Goal: Task Accomplishment & Management: Use online tool/utility

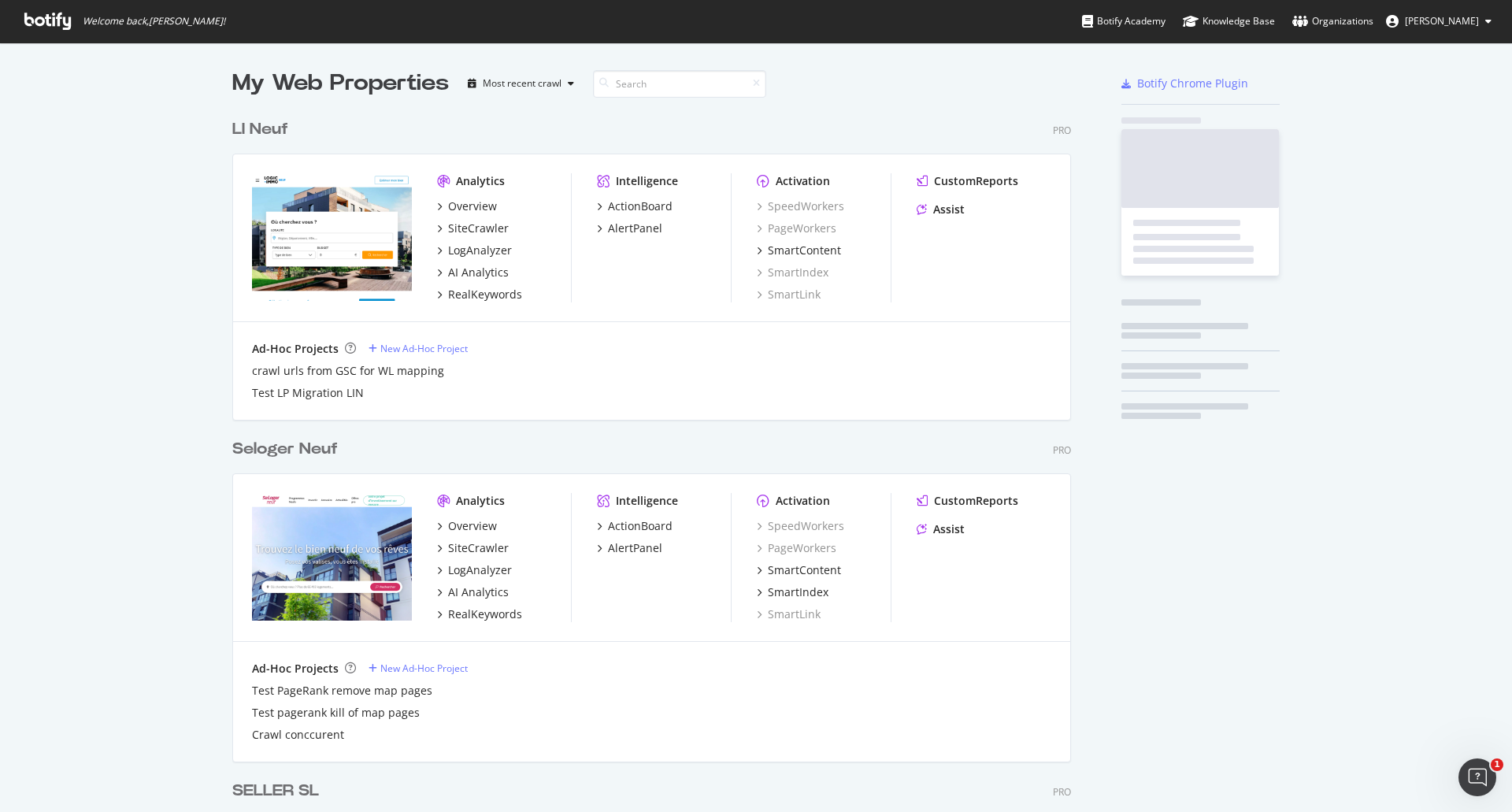
scroll to position [4450, 839]
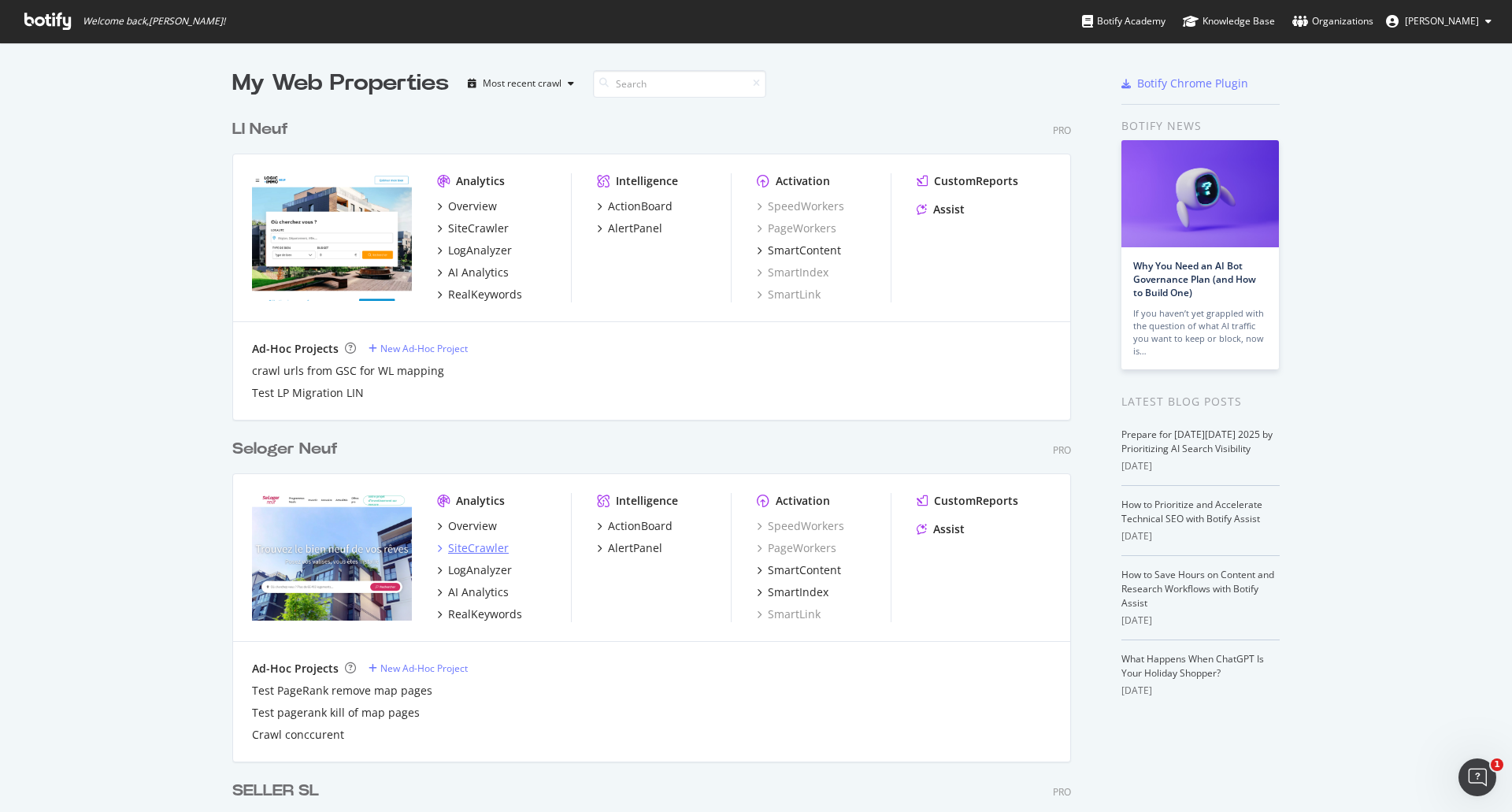
click at [461, 550] on div "SiteCrawler" at bounding box center [478, 548] width 61 height 15
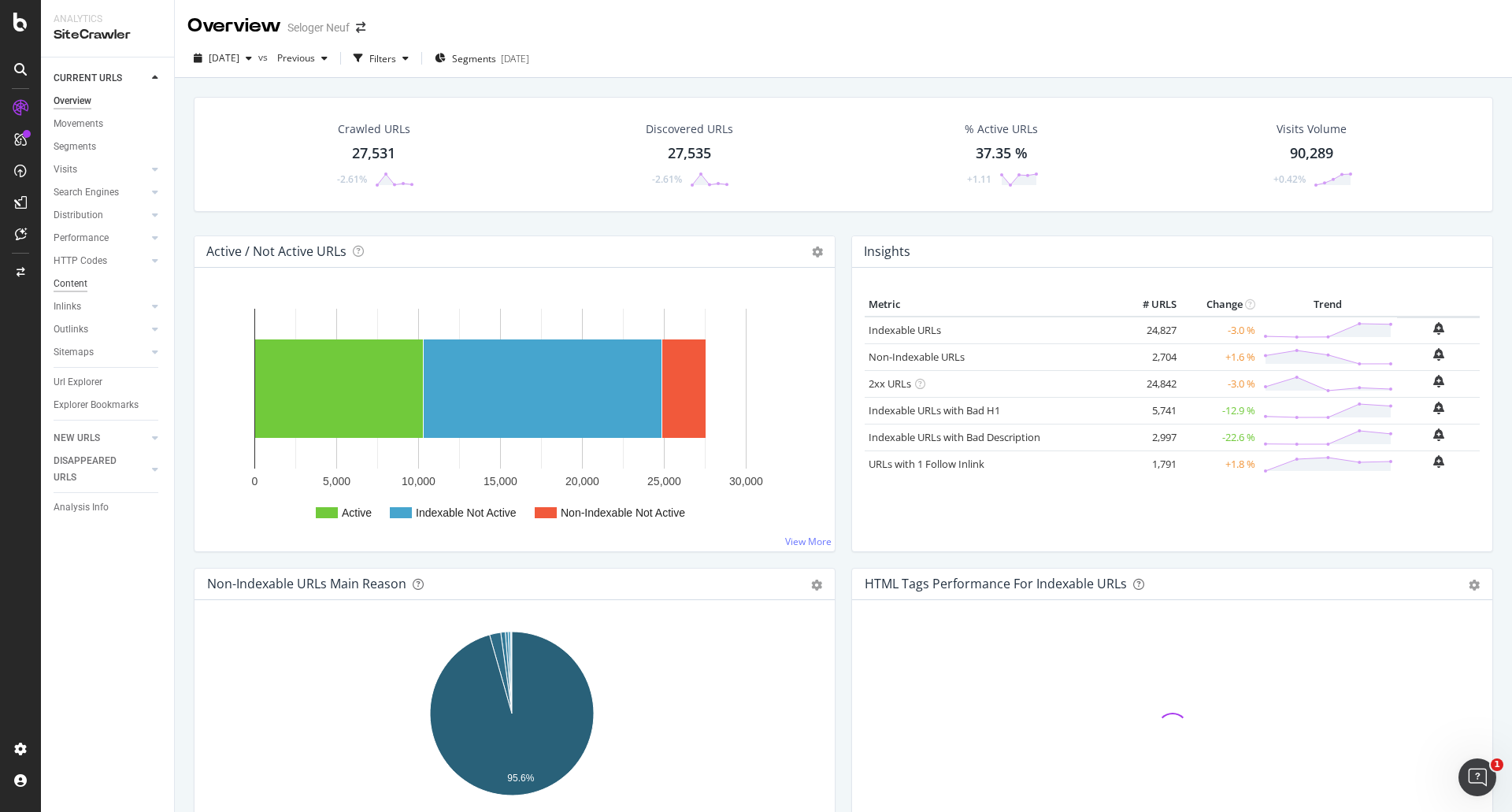
click at [77, 283] on div "Content" at bounding box center [71, 283] width 34 height 16
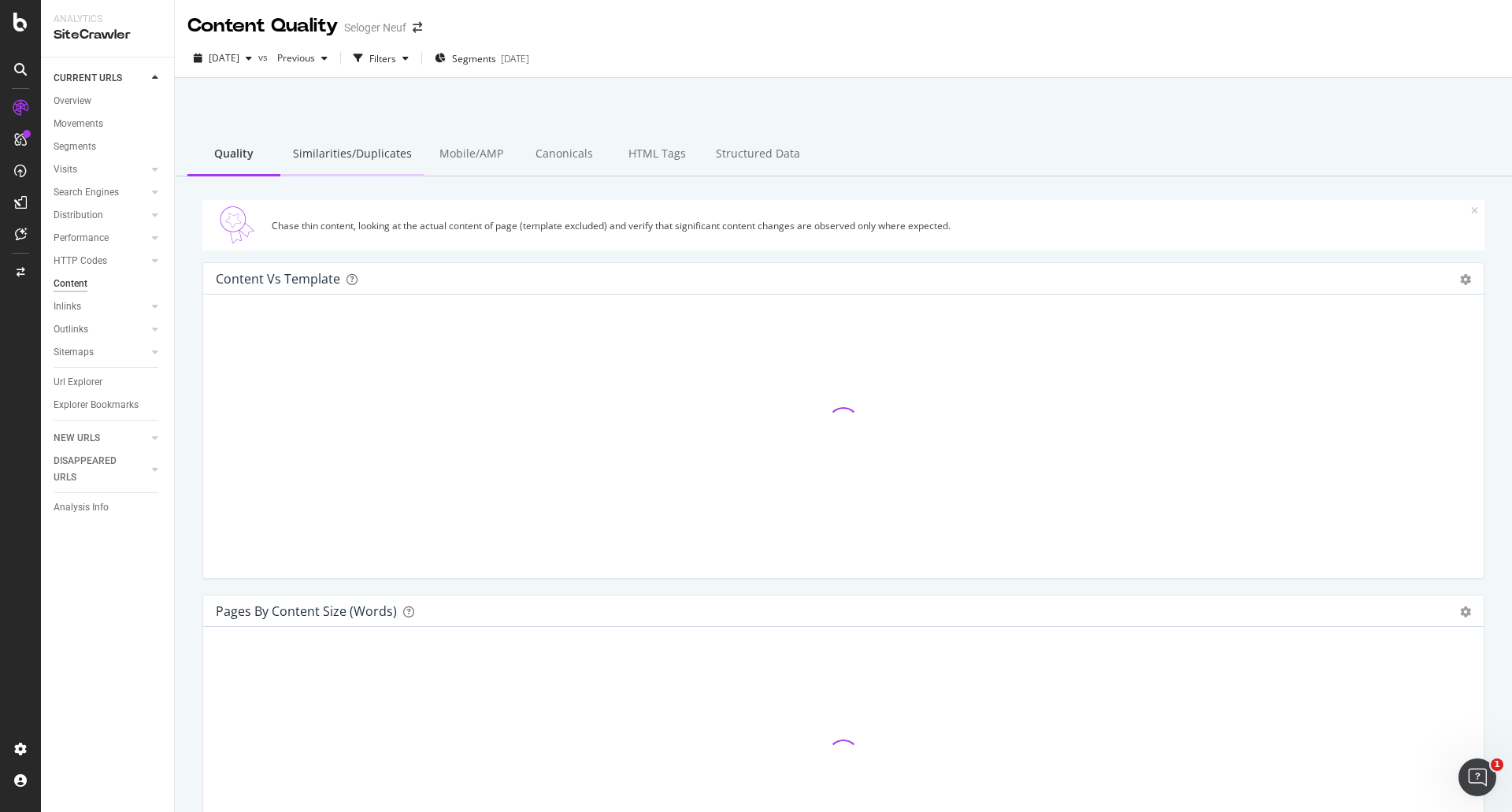
click at [311, 149] on div "Similarities/Duplicates" at bounding box center [352, 155] width 144 height 44
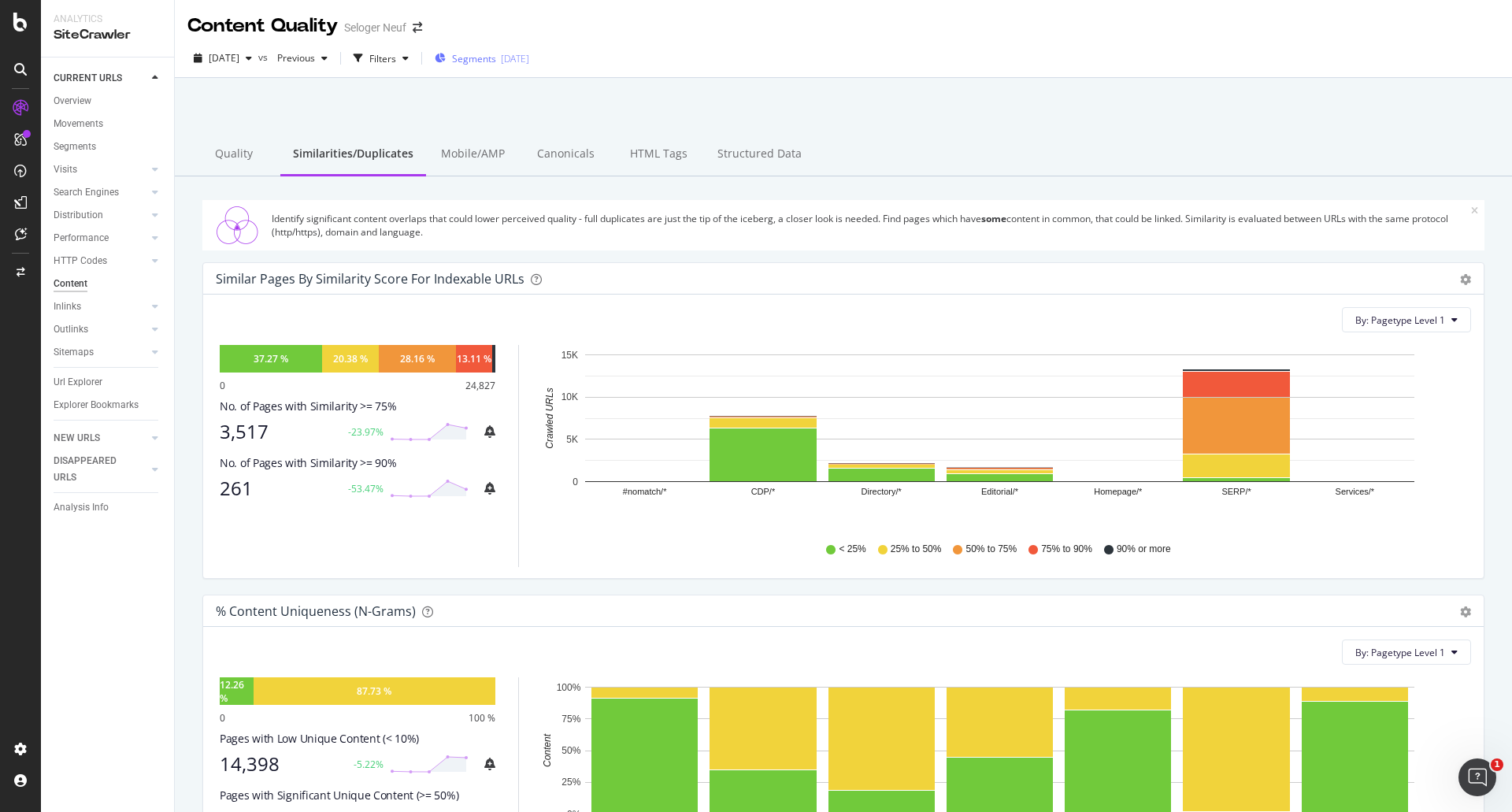
click at [529, 59] on div "[DATE]" at bounding box center [515, 59] width 28 height 14
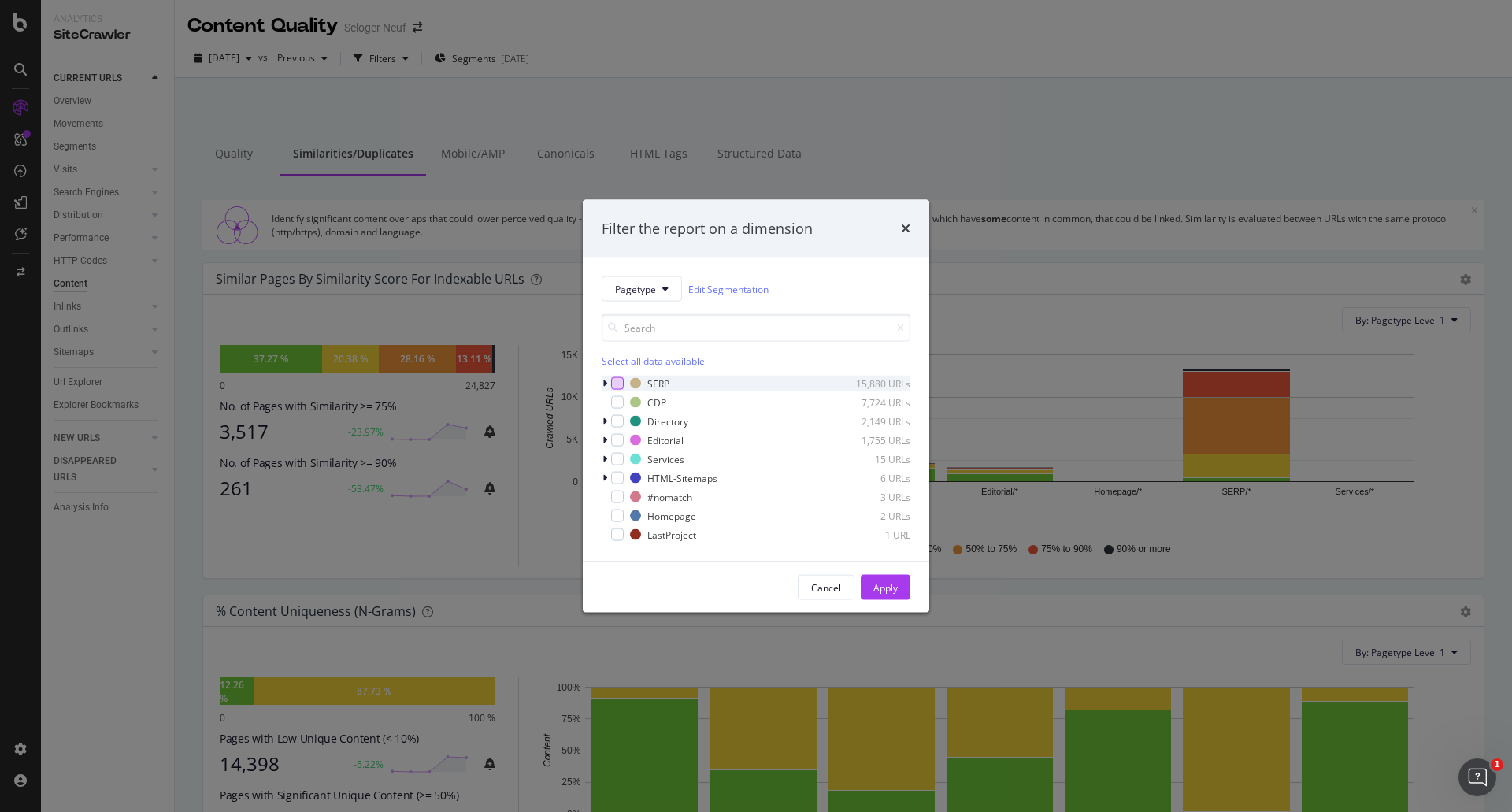
click at [617, 383] on div "modal" at bounding box center [617, 383] width 13 height 13
click at [889, 592] on div "Apply" at bounding box center [885, 588] width 25 height 14
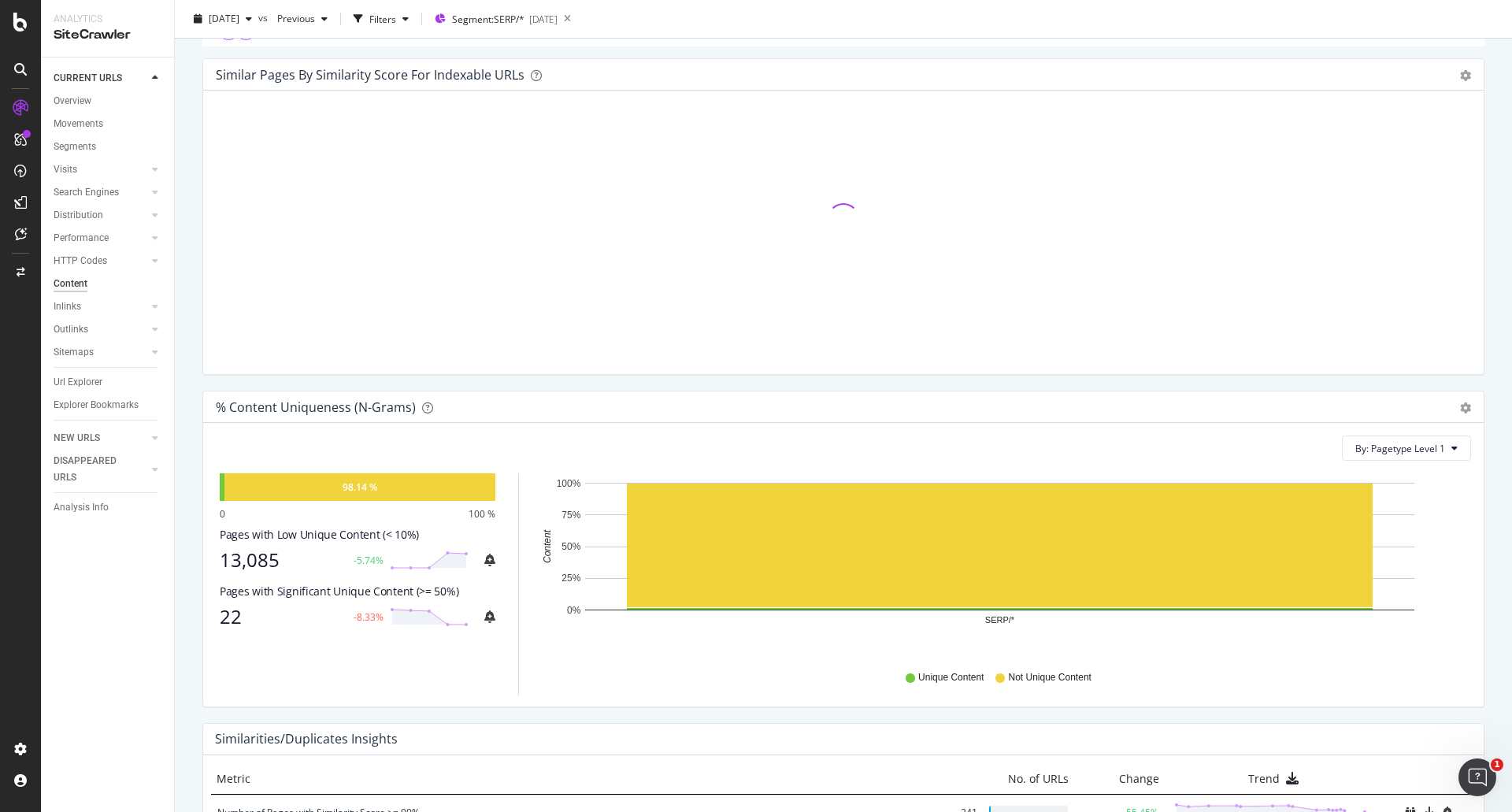
scroll to position [455, 0]
